Goal: Find specific page/section: Find specific page/section

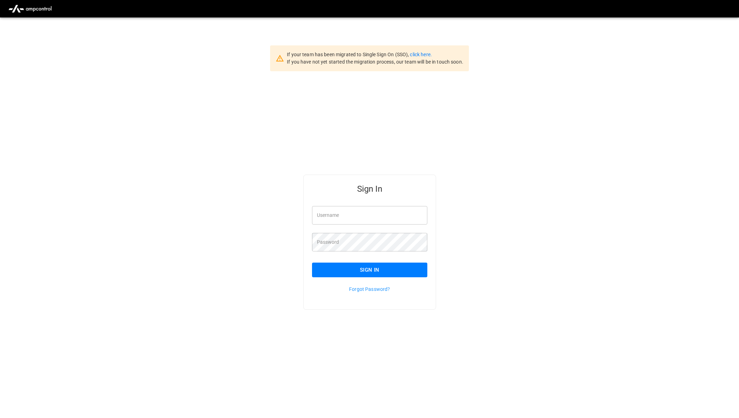
type input "**********"
click at [421, 266] on button "Sign In" at bounding box center [370, 270] width 116 height 15
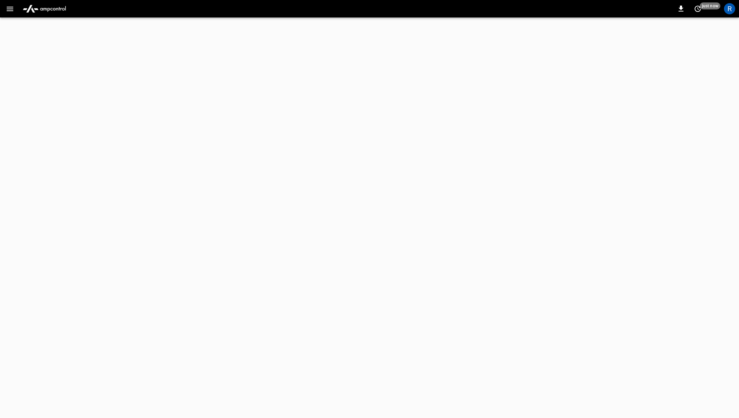
click at [14, 17] on html "0 just now R Refresh now Update every 5 sec Update every 30 sec Off Revel Revel…" at bounding box center [369, 8] width 739 height 17
click at [12, 9] on icon "button" at bounding box center [10, 9] width 9 height 9
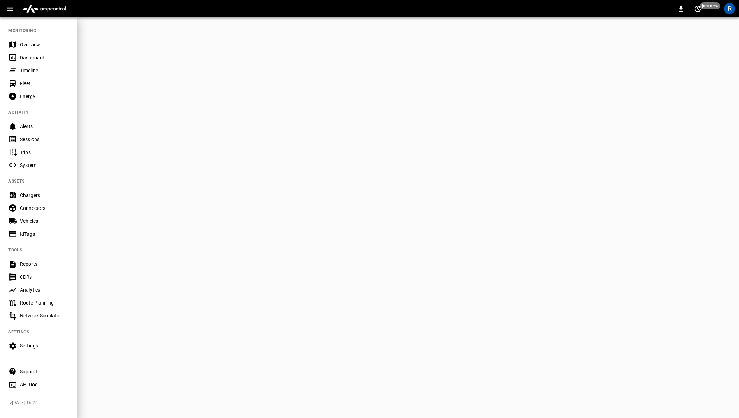
click at [47, 232] on div "IdTags" at bounding box center [44, 234] width 49 height 7
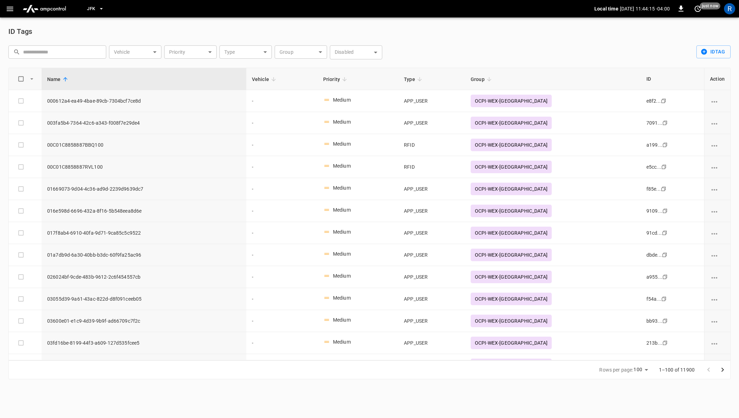
click at [233, 53] on body "JFK Local time [DATE] 11:44:15 -04:00 0 just now R ID Tags ​ ​ Vehicle ​ Vehicl…" at bounding box center [369, 194] width 739 height 388
click at [292, 52] on div at bounding box center [369, 209] width 739 height 418
click at [305, 49] on body "JFK Local time [DATE] 11:44:17 -04:00 0 10 s ago R ID Tags ​ ​ Vehicle ​ Vehicl…" at bounding box center [369, 194] width 739 height 388
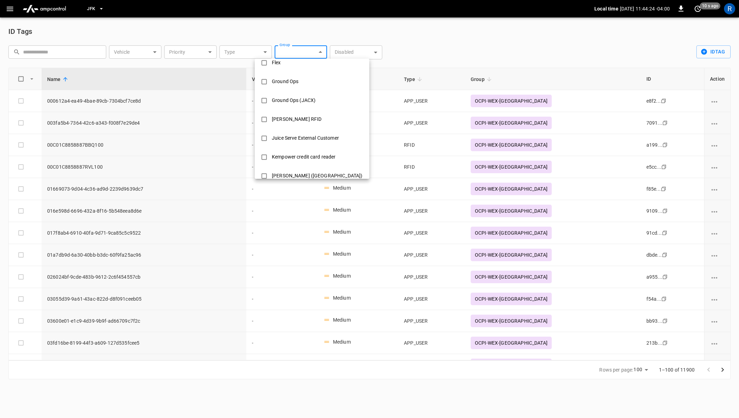
scroll to position [133, 0]
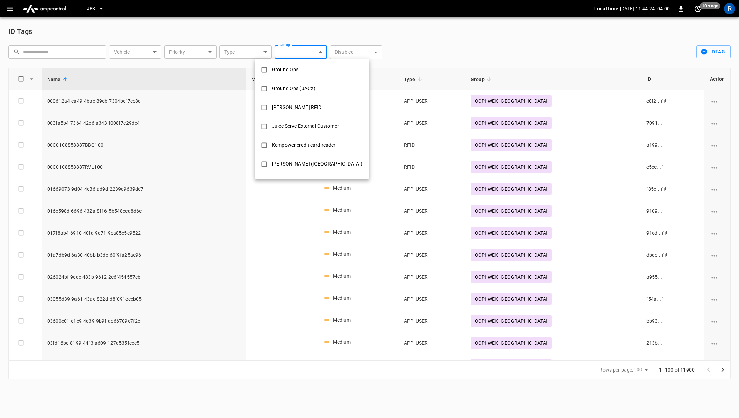
click at [319, 119] on li "Juice Serve External Customer" at bounding box center [312, 126] width 115 height 19
type input "**********"
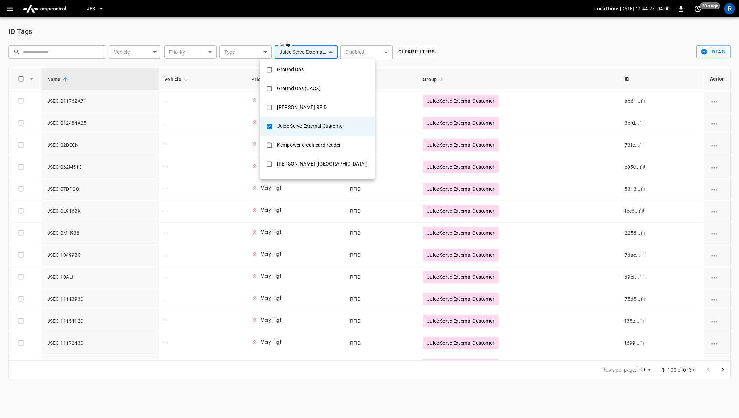
drag, startPoint x: 342, startPoint y: 122, endPoint x: 247, endPoint y: 123, distance: 95.7
click at [247, 123] on div "ACS ([PERSON_NAME]) [PERSON_NAME] Central Fleet Charging Ops Charging Ops Car D…" at bounding box center [369, 209] width 739 height 418
drag, startPoint x: 280, startPoint y: 123, endPoint x: 361, endPoint y: 123, distance: 81.8
click at [361, 123] on div "ACS ([PERSON_NAME]) [PERSON_NAME] Central Fleet Charging Ops Charging Ops Car D…" at bounding box center [369, 209] width 739 height 418
